Goal: Task Accomplishment & Management: Use online tool/utility

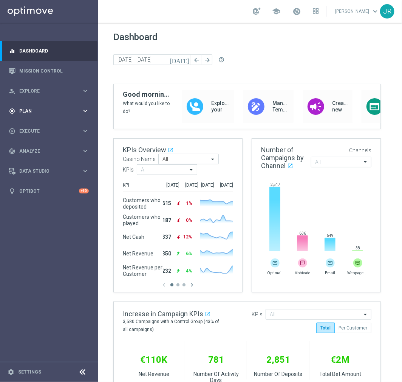
click at [15, 108] on icon "gps_fixed" at bounding box center [12, 111] width 7 height 7
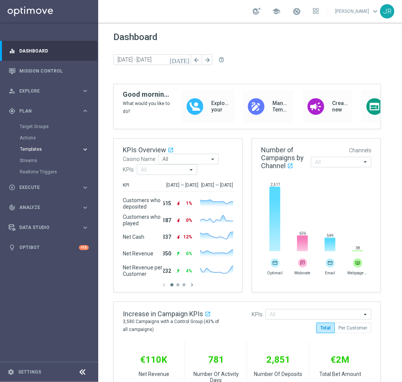
click at [65, 146] on button "Templates keyboard_arrow_right" at bounding box center [55, 149] width 70 height 6
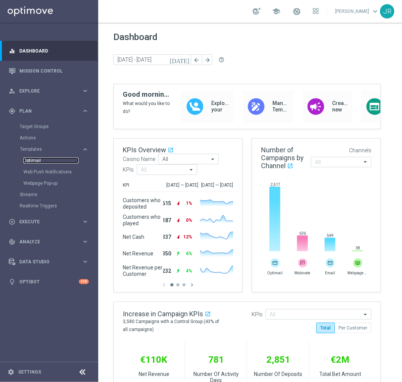
click at [63, 163] on link "Optimail" at bounding box center [50, 161] width 55 height 6
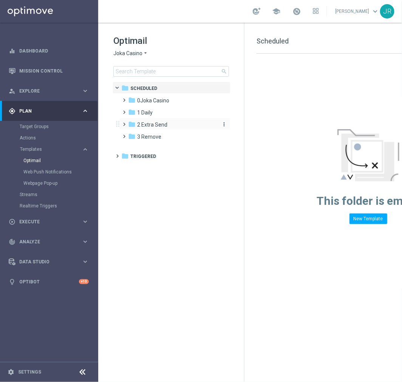
click at [150, 127] on span "2 Extra Send" at bounding box center [152, 124] width 30 height 7
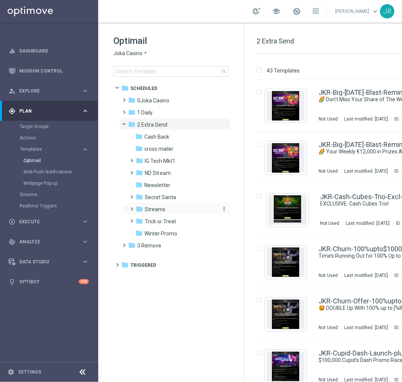
click at [152, 210] on span "Streams" at bounding box center [155, 209] width 21 height 7
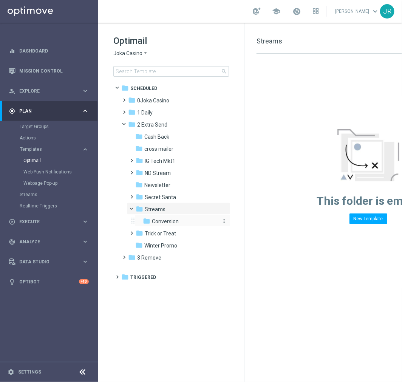
click at [152, 218] on span "Conversion" at bounding box center [165, 221] width 27 height 7
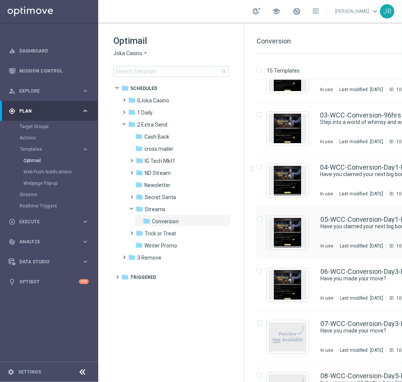
scroll to position [84, 0]
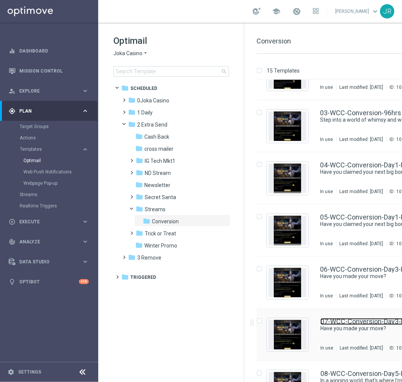
drag, startPoint x: 343, startPoint y: 316, endPoint x: 329, endPoint y: 323, distance: 14.9
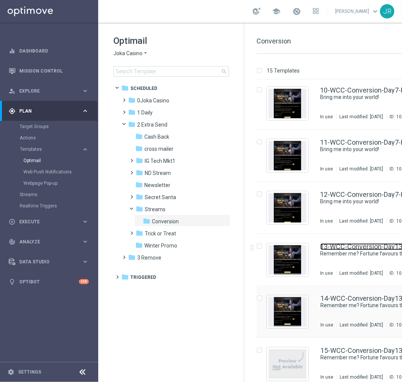
scroll to position [480, 0]
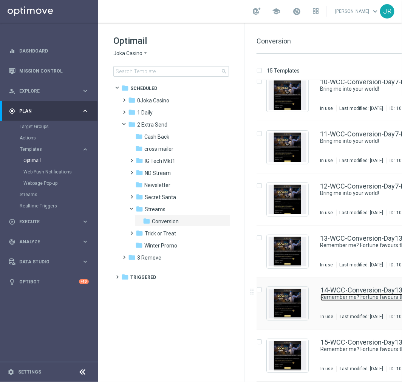
drag, startPoint x: 334, startPoint y: 286, endPoint x: 349, endPoint y: 295, distance: 17.4
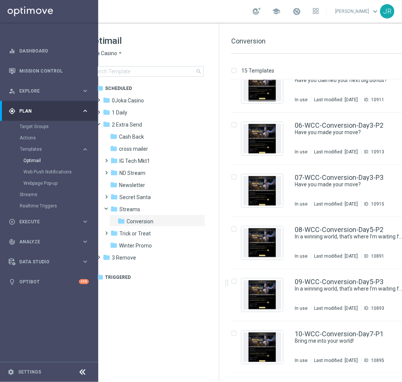
scroll to position [0, 57]
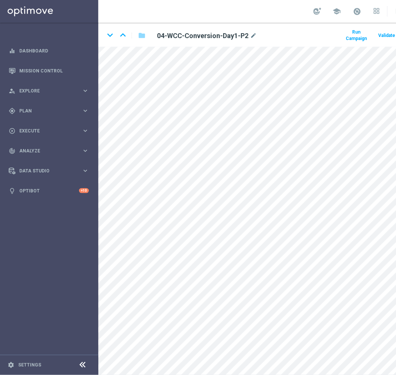
scroll to position [0, 62]
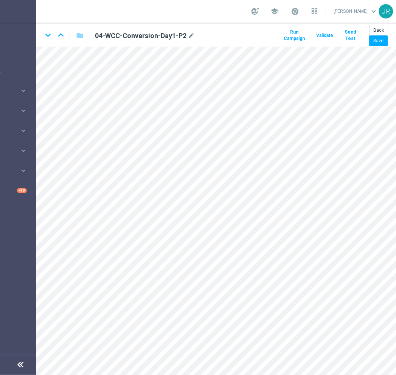
click at [334, 119] on html "equalizer Dashboard Mission Control" at bounding box center [136, 187] width 396 height 375
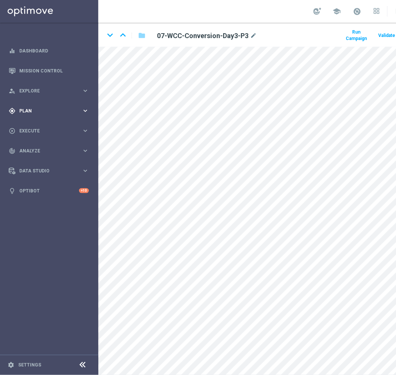
click at [87, 109] on icon "keyboard_arrow_right" at bounding box center [85, 110] width 7 height 7
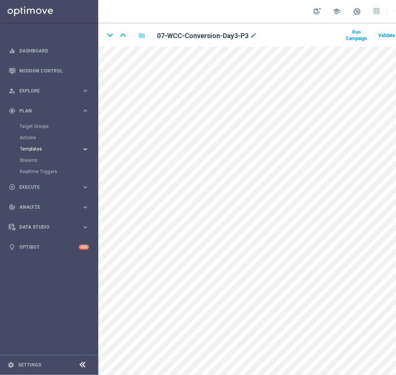
click at [64, 151] on button "Templates keyboard_arrow_right" at bounding box center [55, 149] width 70 height 6
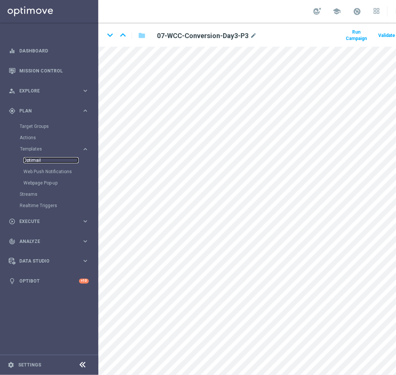
click at [63, 160] on link "Optimail" at bounding box center [50, 161] width 55 height 6
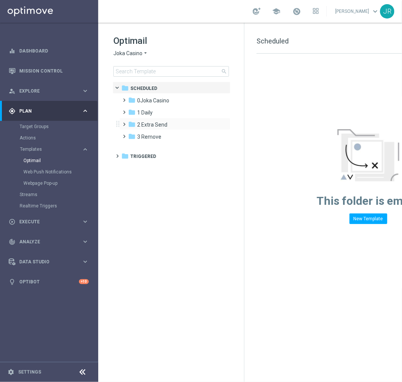
click at [125, 122] on span at bounding box center [122, 120] width 3 height 3
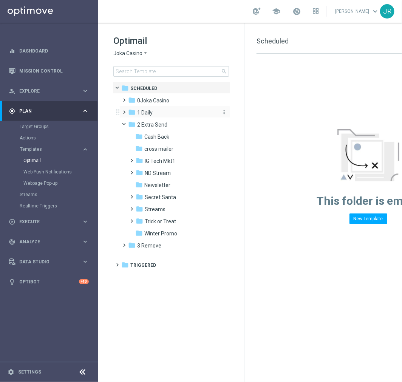
click at [144, 114] on span "1 Daily" at bounding box center [144, 112] width 15 height 7
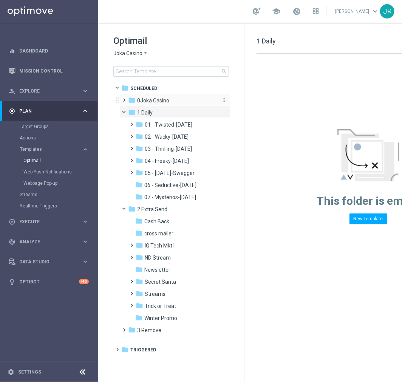
click at [152, 101] on span "0Joka Casino" at bounding box center [153, 100] width 32 height 7
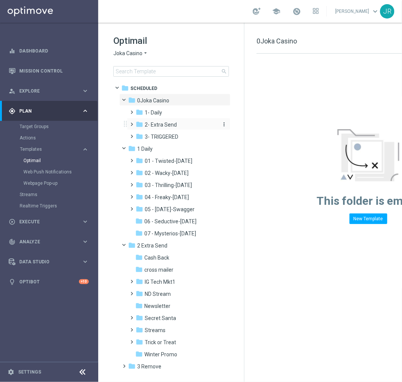
click at [152, 126] on span "2- Extra Send" at bounding box center [161, 124] width 32 height 7
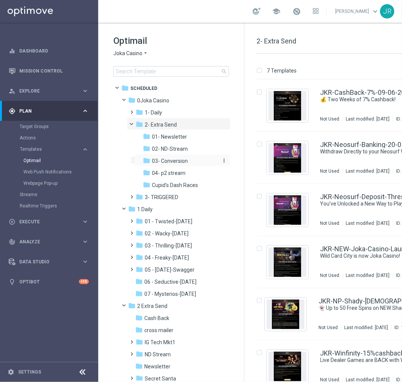
click at [169, 162] on span "03- Conversion" at bounding box center [170, 161] width 36 height 7
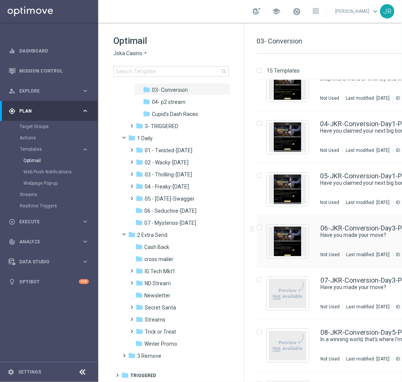
scroll to position [126, 0]
